Goal: Task Accomplishment & Management: Complete application form

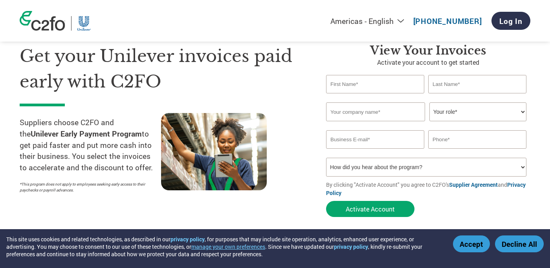
scroll to position [36, 0]
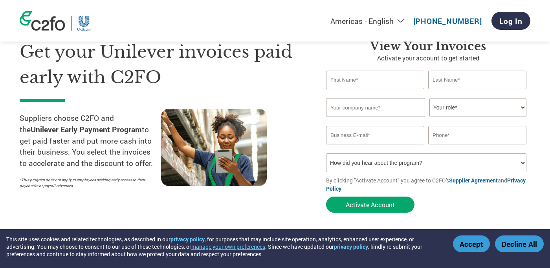
click at [371, 89] on input "text" at bounding box center [375, 80] width 98 height 18
type input "YENNI"
click at [455, 86] on input "text" at bounding box center [477, 80] width 98 height 18
click at [451, 83] on input "text" at bounding box center [477, 80] width 98 height 18
type input "YENNI"
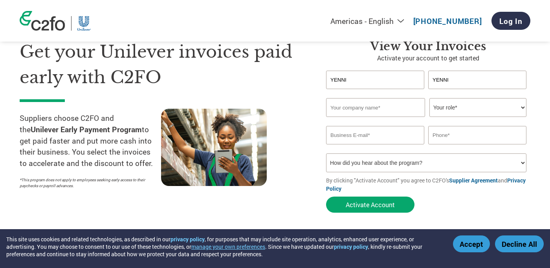
click at [389, 112] on input "text" at bounding box center [375, 107] width 99 height 19
type input "CV.ARTA TRIYASA MANDIRI"
click at [456, 114] on select "Your role* CFO Controller Credit Manager Finance Director Treasurer CEO Preside…" at bounding box center [478, 107] width 97 height 19
select select "CREDIT_MANAGER"
click at [364, 145] on input "email" at bounding box center [375, 135] width 98 height 18
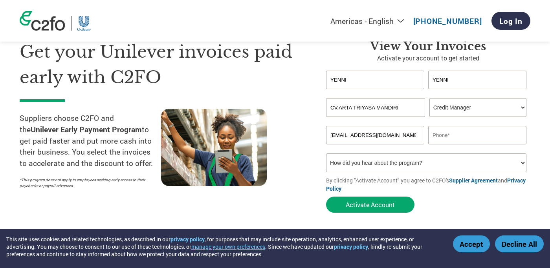
type input "[EMAIL_ADDRESS][DOMAIN_NAME]"
click at [456, 142] on input "text" at bounding box center [477, 135] width 98 height 18
type input "081283257331"
click at [447, 173] on select "How did you hear about the program? Received a letter Email Social Media Online…" at bounding box center [426, 163] width 200 height 19
select select "Received a Letter"
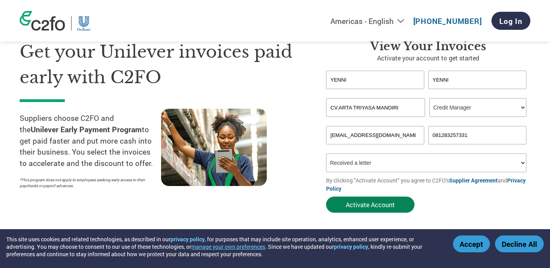
click at [395, 213] on button "Activate Account" at bounding box center [370, 205] width 88 height 16
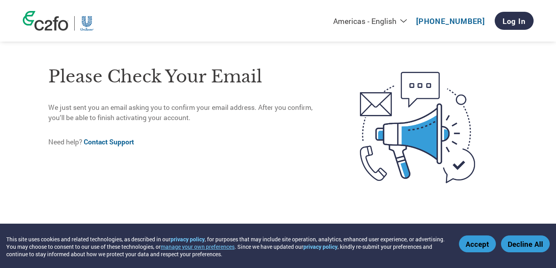
click at [227, 173] on div "Please check your email We just sent you an email asking you to confirm your em…" at bounding box center [187, 128] width 279 height 140
